Goal: Use online tool/utility: Use online tool/utility

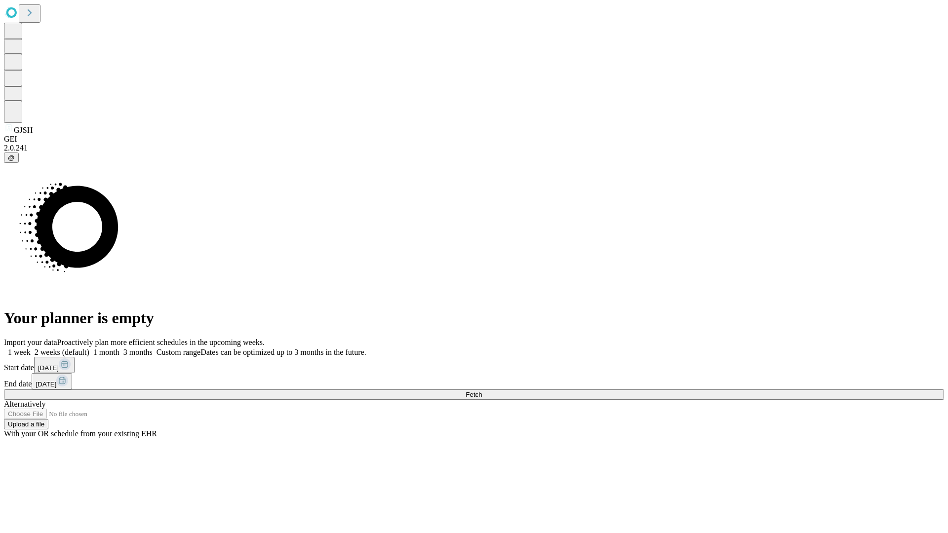
click at [482, 391] on span "Fetch" at bounding box center [473, 394] width 16 height 7
